Goal: Check status: Check status

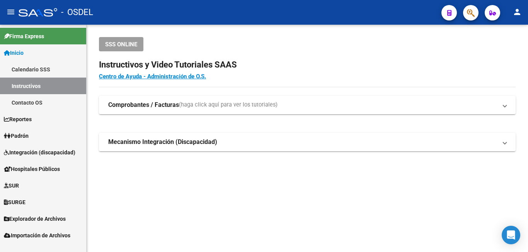
click at [25, 134] on span "Padrón" at bounding box center [16, 136] width 25 height 8
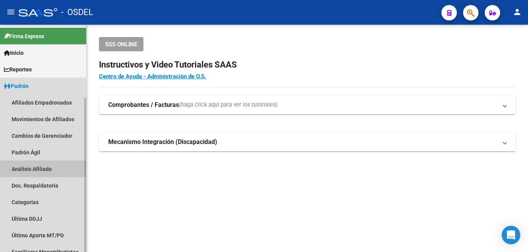
click at [44, 167] on link "Análisis Afiliado" at bounding box center [43, 169] width 86 height 17
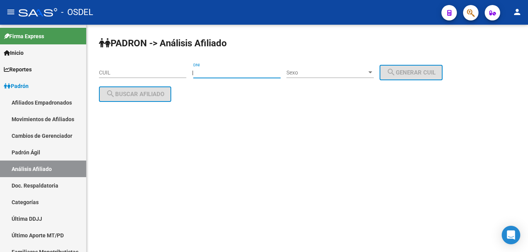
click at [236, 72] on input "DNI" at bounding box center [236, 73] width 87 height 7
click at [205, 73] on input "34" at bounding box center [236, 73] width 87 height 7
click at [205, 73] on input "3245" at bounding box center [236, 73] width 87 height 7
click at [216, 74] on input "35245" at bounding box center [236, 73] width 87 height 7
type input "35245841"
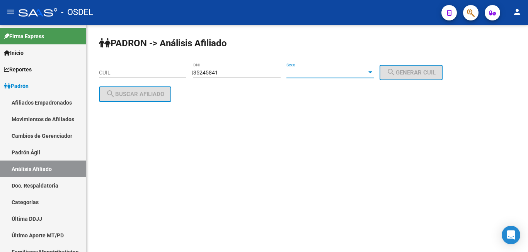
click at [334, 70] on span "Sexo" at bounding box center [326, 73] width 80 height 7
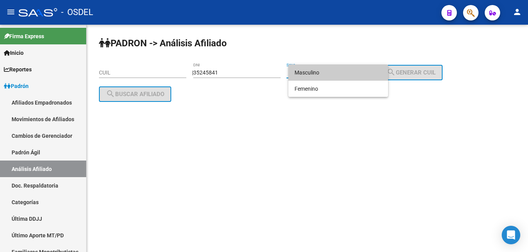
click at [335, 70] on span "Masculino" at bounding box center [337, 72] width 87 height 16
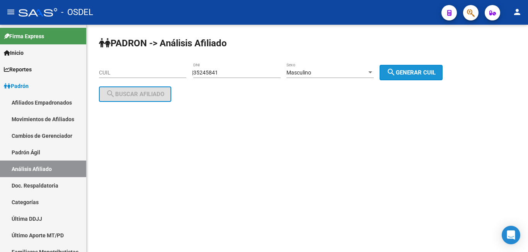
click at [423, 70] on button "search Generar CUIL" at bounding box center [410, 72] width 63 height 15
type input "20-35245841-5"
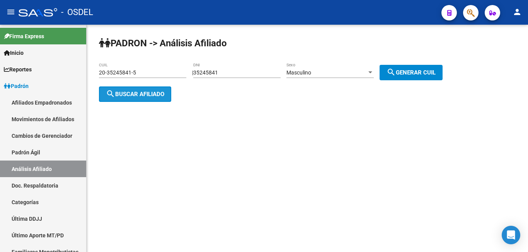
click at [135, 93] on span "search Buscar afiliado" at bounding box center [135, 94] width 58 height 7
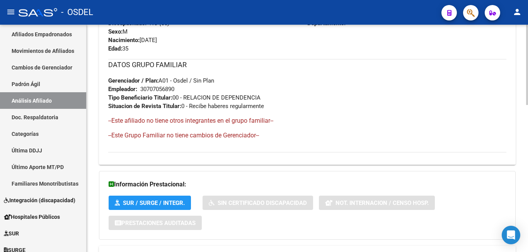
scroll to position [418, 0]
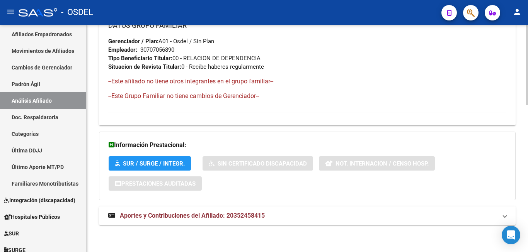
click at [251, 213] on span "Aportes y Contribuciones del Afiliado: 20352458415" at bounding box center [192, 215] width 145 height 7
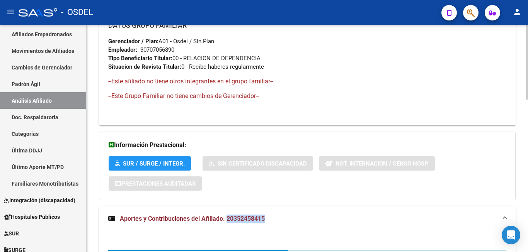
click at [251, 213] on mat-expansion-panel-header "Aportes y Contribuciones del Afiliado: 20352458415" at bounding box center [307, 219] width 416 height 25
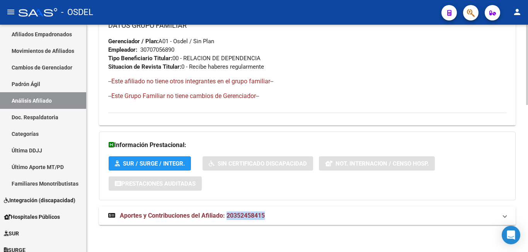
click at [114, 216] on icon at bounding box center [111, 215] width 7 height 6
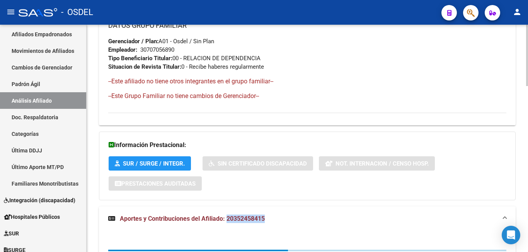
click at [114, 216] on icon at bounding box center [111, 218] width 7 height 6
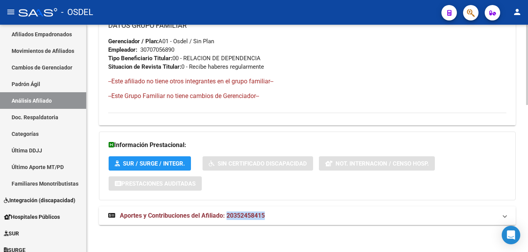
click at [114, 216] on icon at bounding box center [111, 215] width 7 height 6
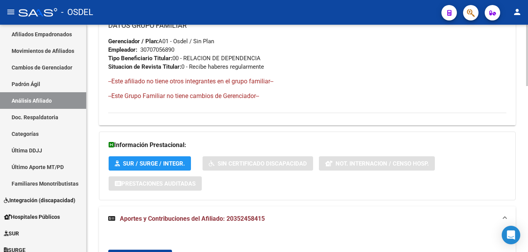
click at [113, 215] on strong "Aportes y Contribuciones del Afiliado: 20352458415" at bounding box center [186, 219] width 156 height 8
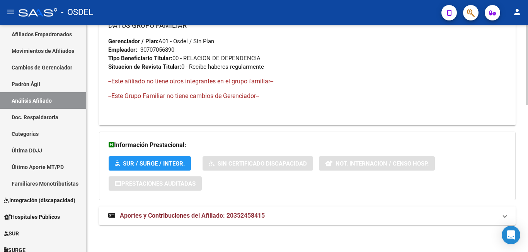
click at [113, 215] on icon at bounding box center [111, 215] width 7 height 6
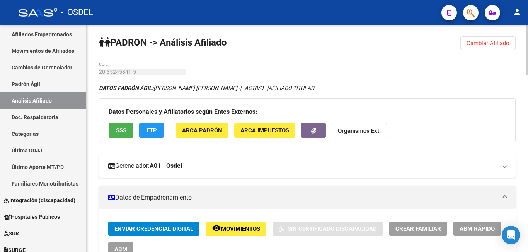
scroll to position [0, 0]
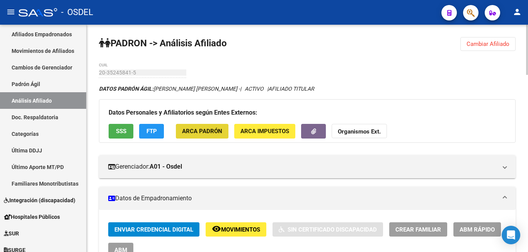
click at [202, 134] on span "ARCA Padrón" at bounding box center [202, 131] width 40 height 7
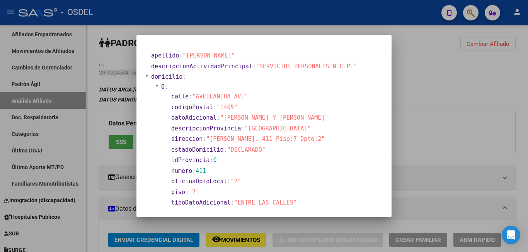
click at [420, 105] on div at bounding box center [264, 126] width 528 height 252
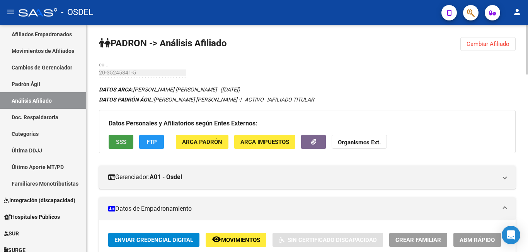
click at [122, 142] on span "SSS" at bounding box center [121, 142] width 10 height 7
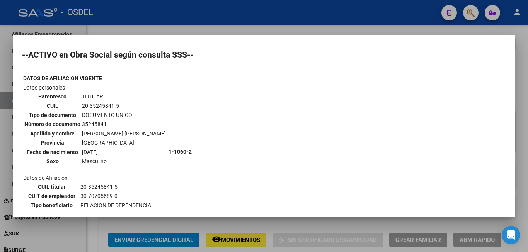
click at [166, 20] on div at bounding box center [264, 126] width 528 height 252
